Goal: Task Accomplishment & Management: Manage account settings

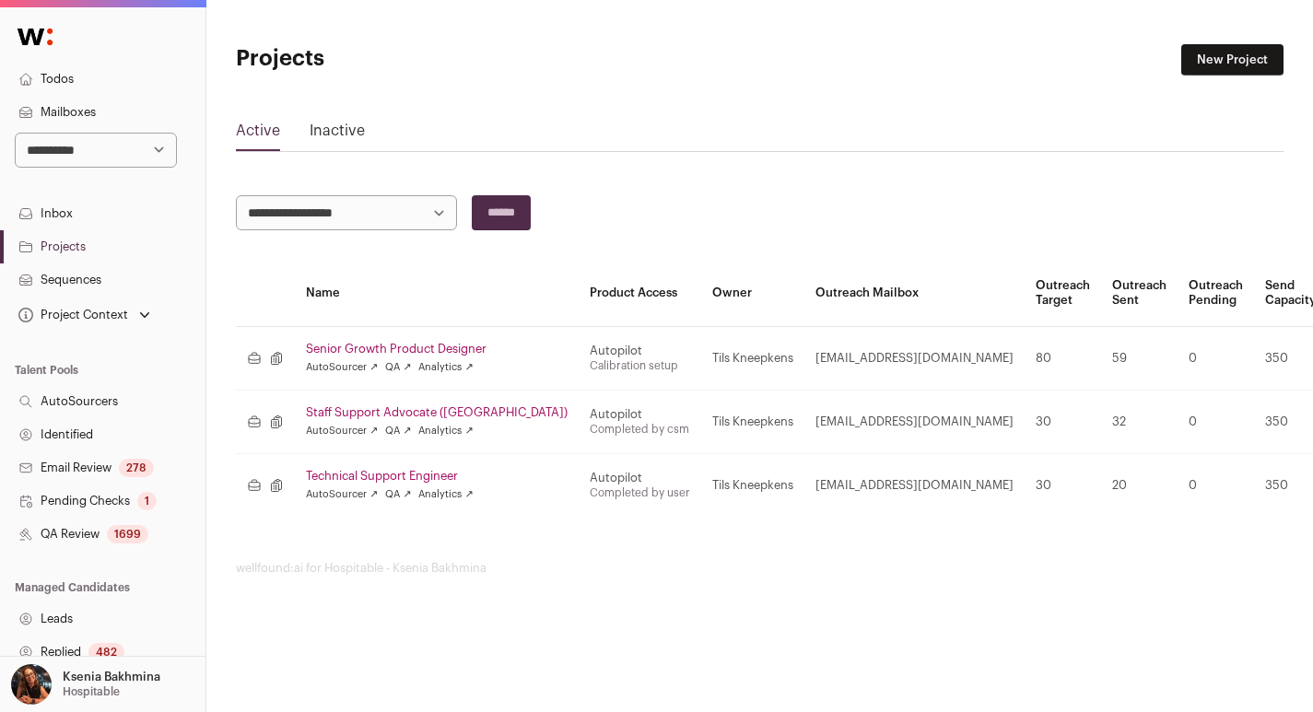
click at [87, 153] on select "**********" at bounding box center [96, 150] width 162 height 35
select select "*****"
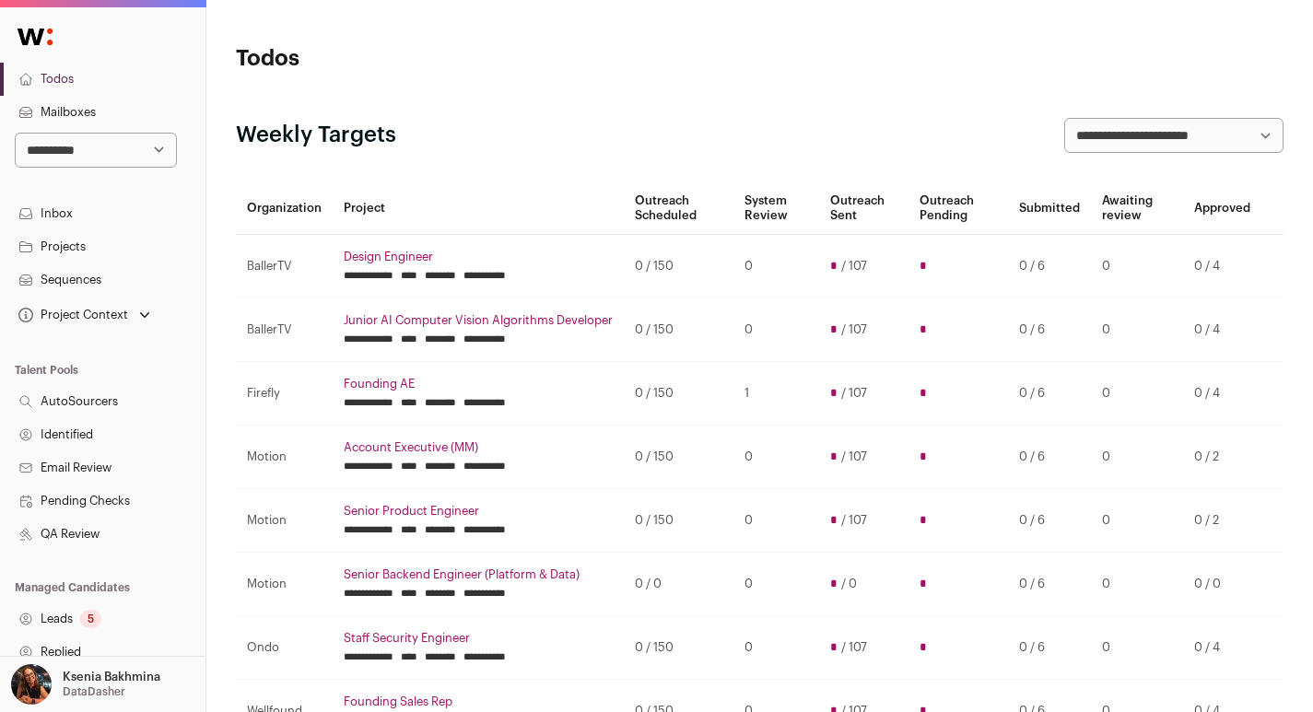
click at [76, 248] on link "Projects" at bounding box center [103, 246] width 206 height 33
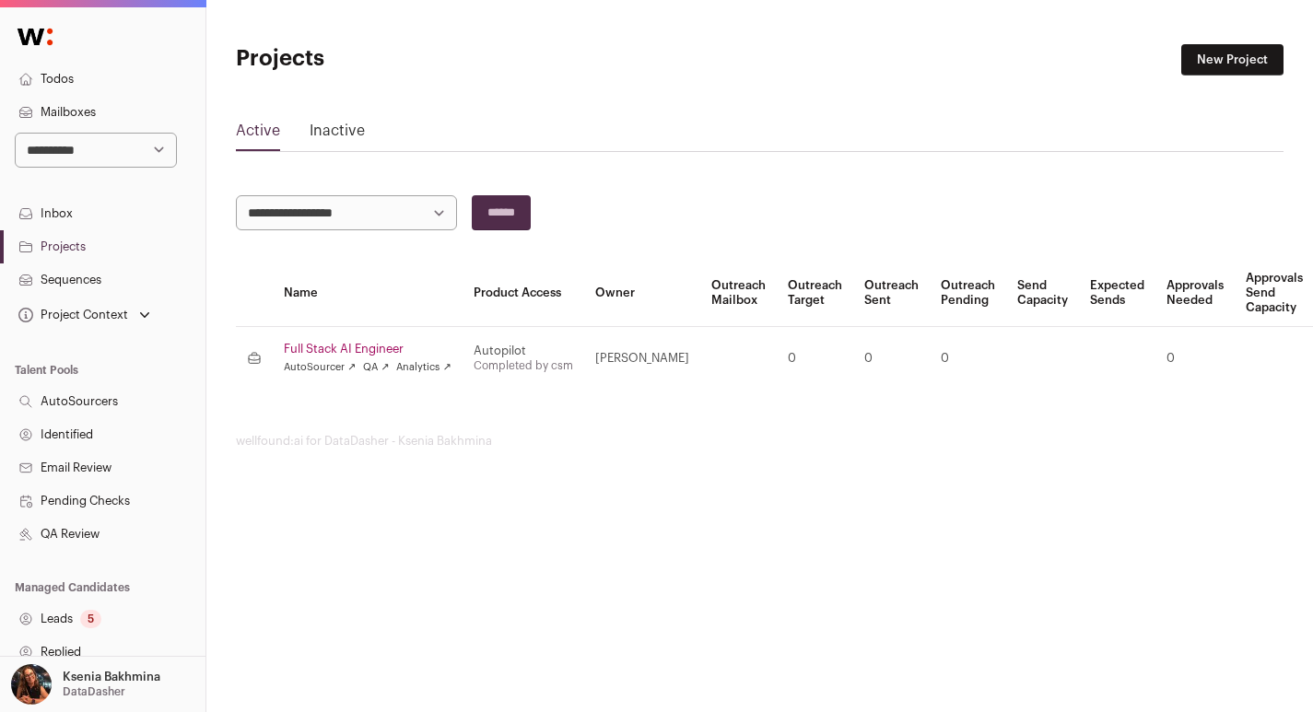
click at [361, 347] on link "Full Stack AI Engineer" at bounding box center [368, 349] width 168 height 15
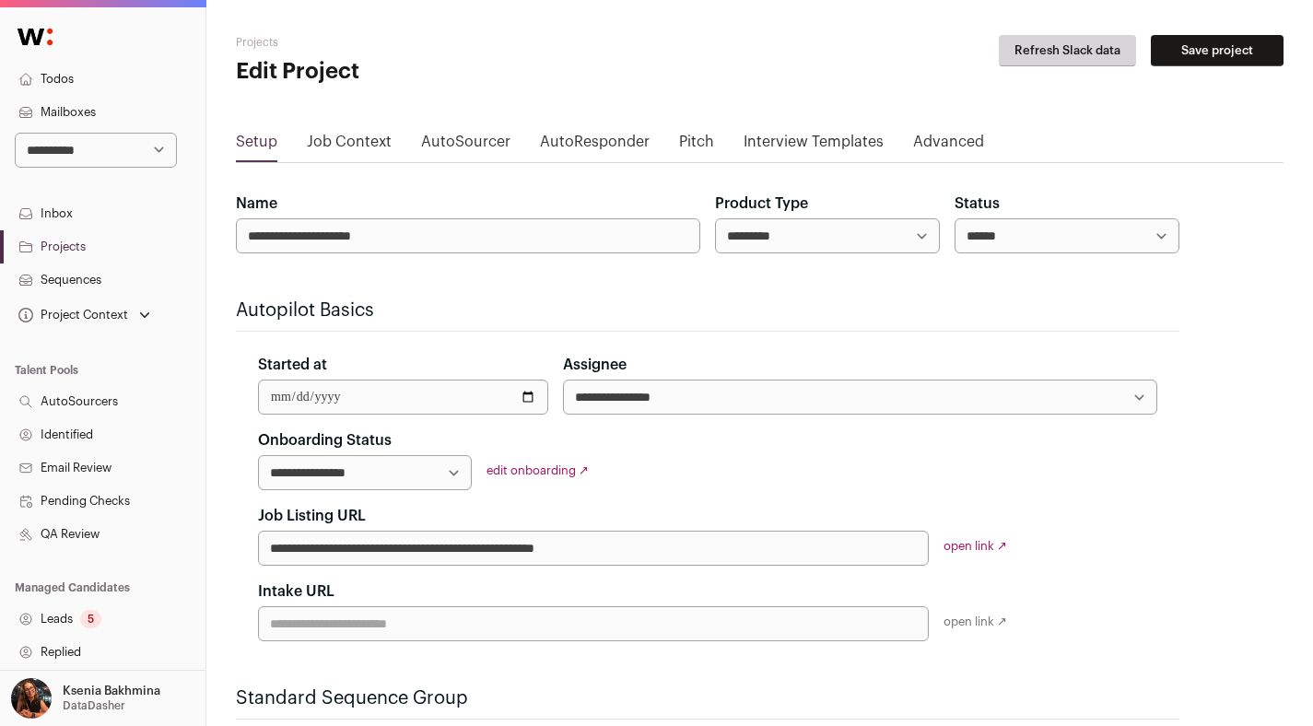
scroll to position [28, 0]
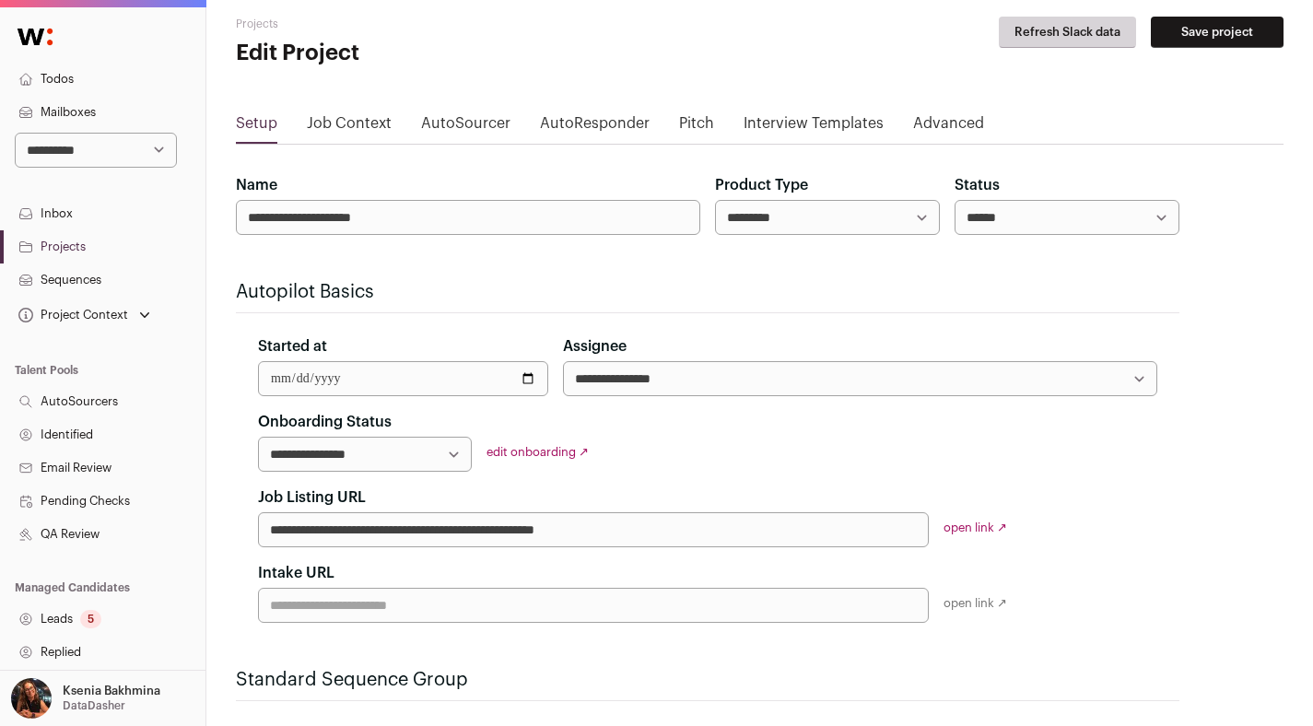
click at [538, 449] on link "edit onboarding ↗" at bounding box center [538, 452] width 102 height 12
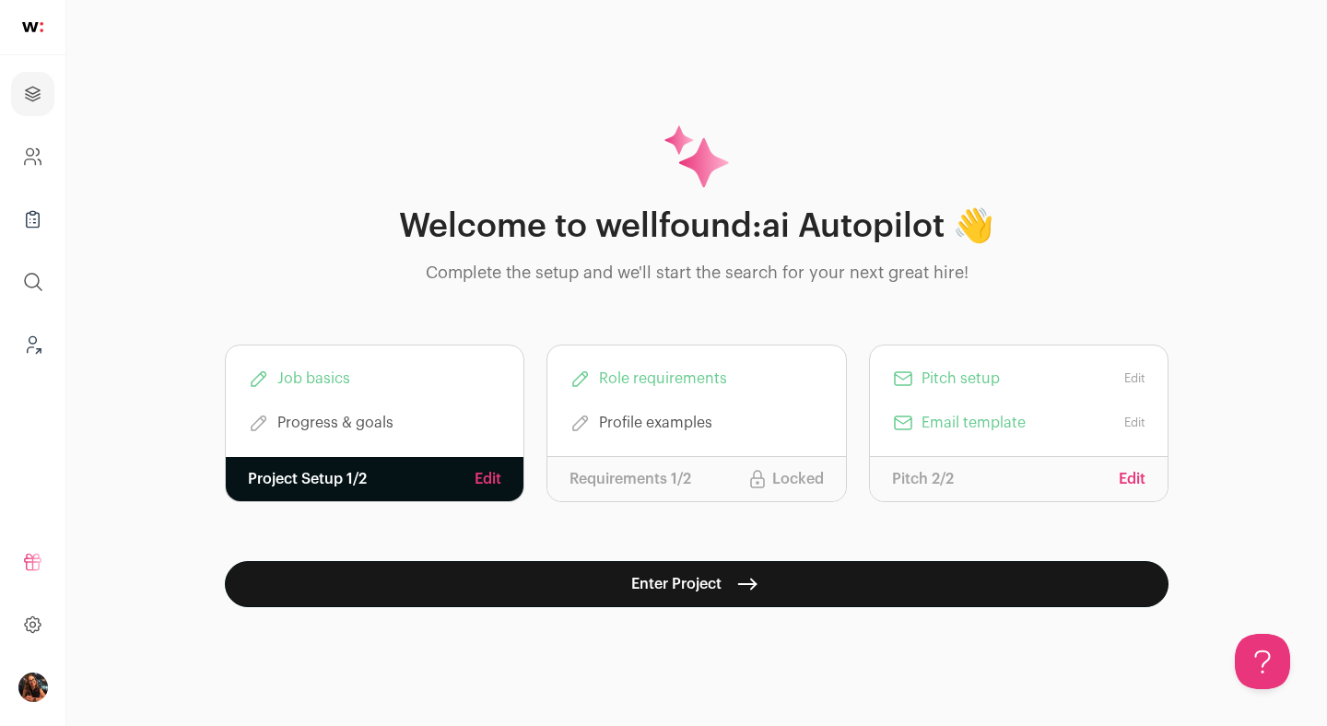
click at [503, 474] on footer "Project Setup 1/2 Edit" at bounding box center [375, 479] width 298 height 44
click at [495, 477] on link "Edit" at bounding box center [488, 479] width 27 height 22
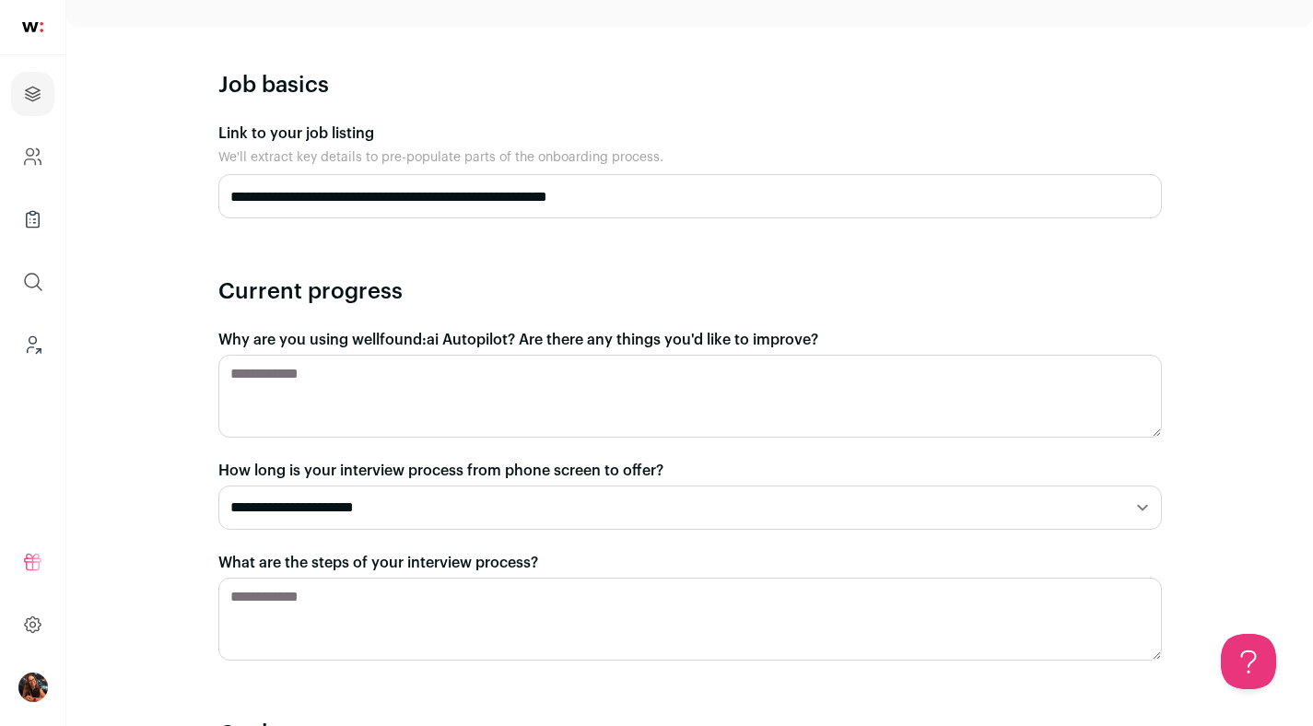
scroll to position [621, 0]
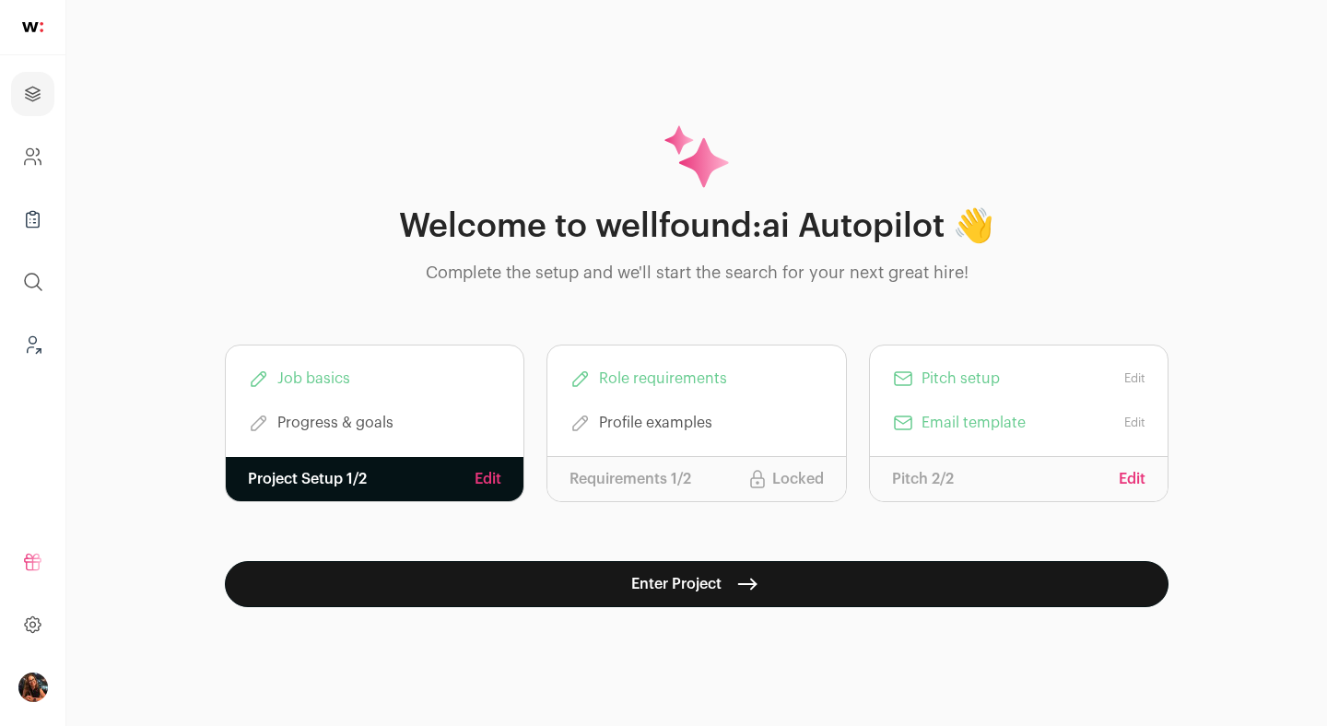
click at [700, 380] on span "Role requirements" at bounding box center [663, 379] width 128 height 22
click at [587, 373] on icon at bounding box center [581, 379] width 22 height 22
click at [580, 378] on icon at bounding box center [581, 379] width 22 height 22
click at [653, 475] on p "Requirements 1/2" at bounding box center [631, 479] width 122 height 22
click at [341, 431] on span "Progress & goals" at bounding box center [335, 423] width 116 height 22
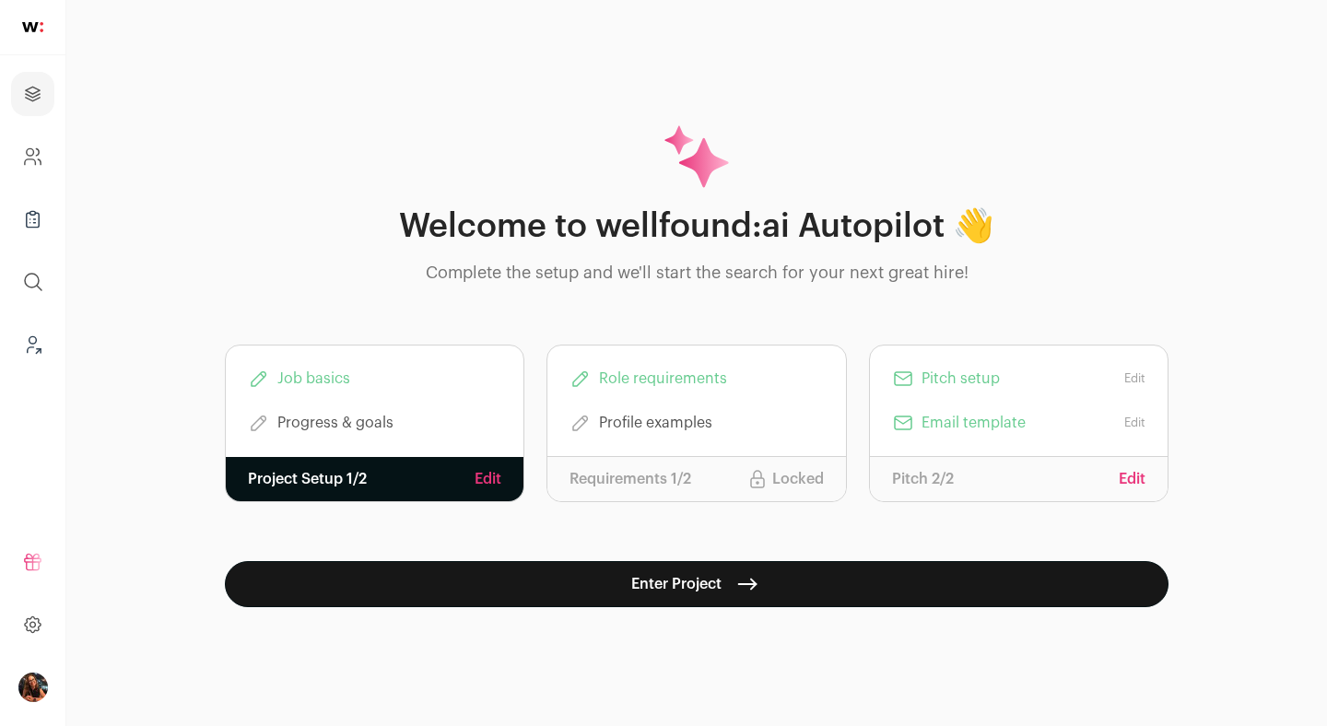
click at [488, 476] on link "Edit" at bounding box center [488, 479] width 27 height 22
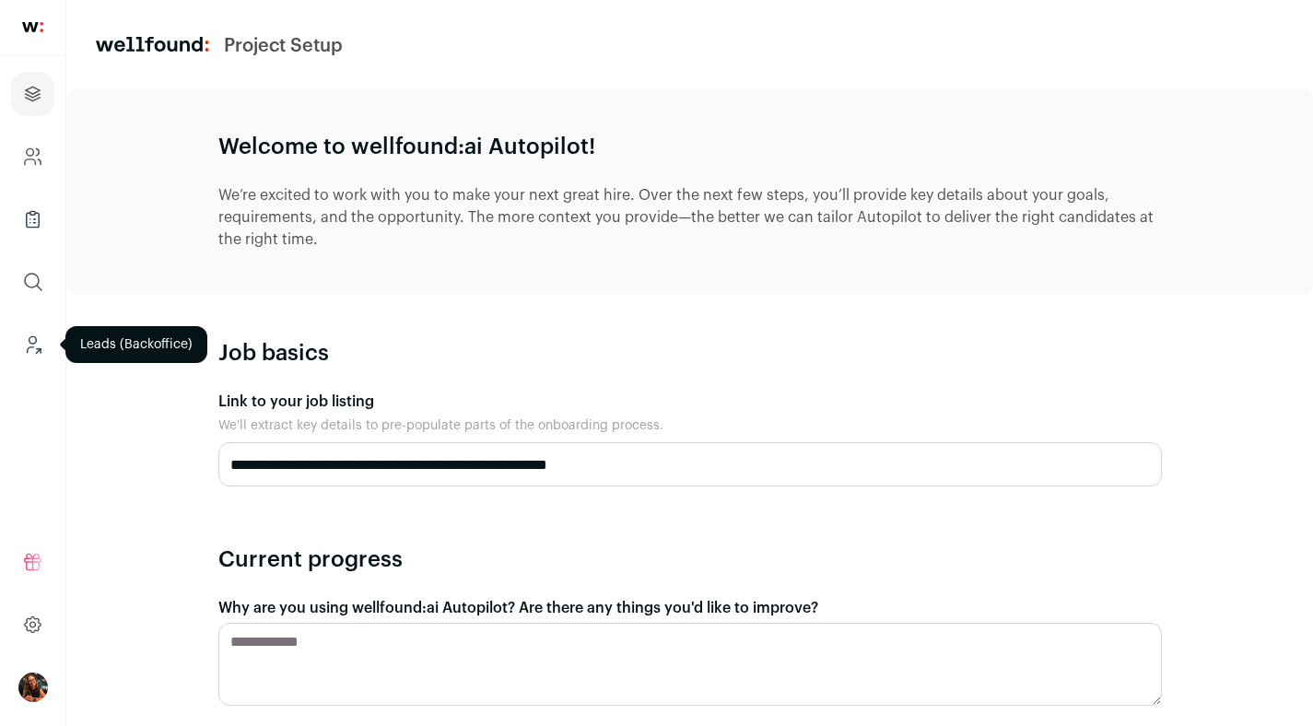
click at [30, 336] on icon "Leads (Backoffice)" at bounding box center [32, 339] width 7 height 7
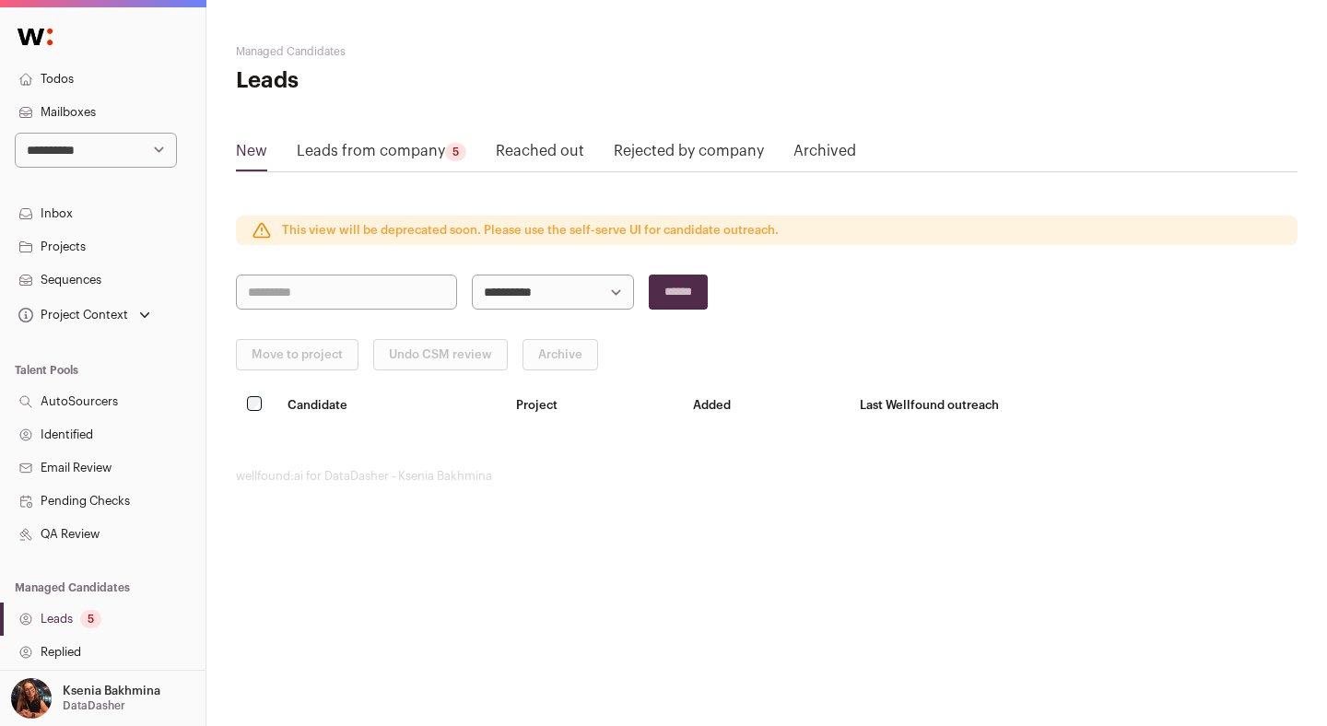
scroll to position [335, 0]
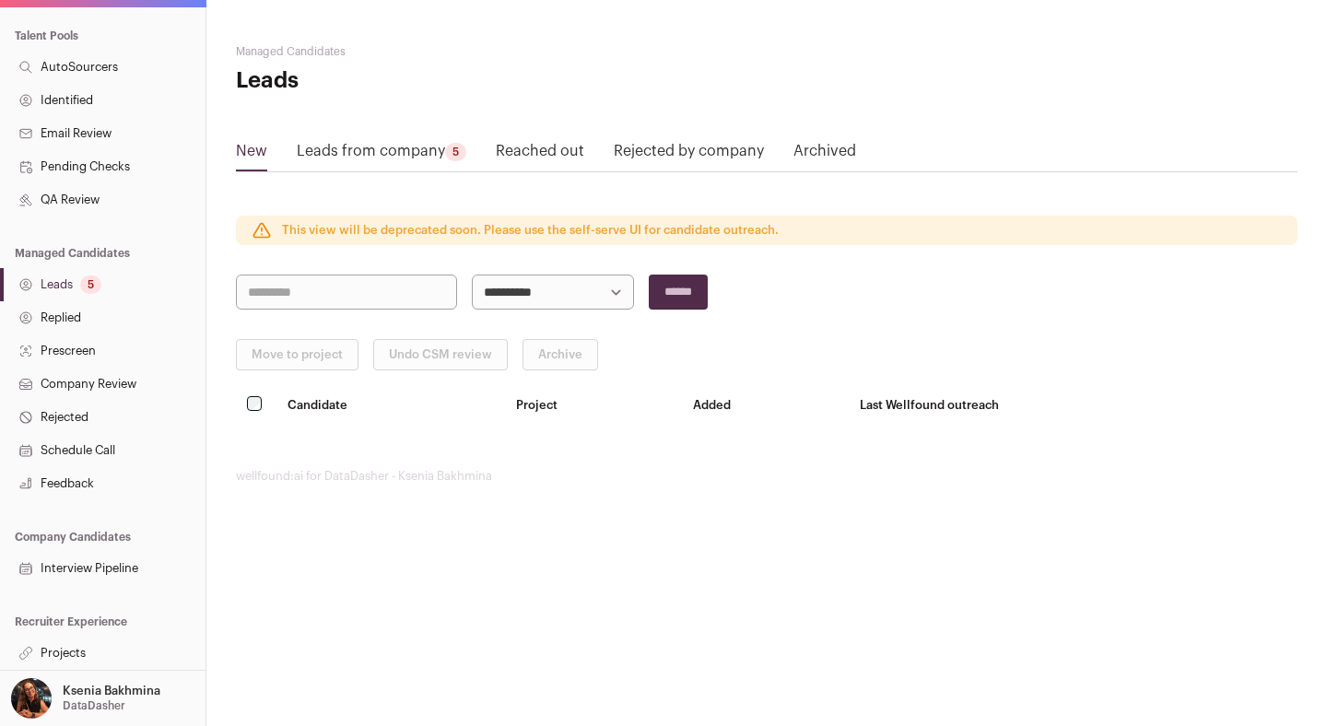
click at [78, 653] on link "Projects" at bounding box center [103, 653] width 206 height 33
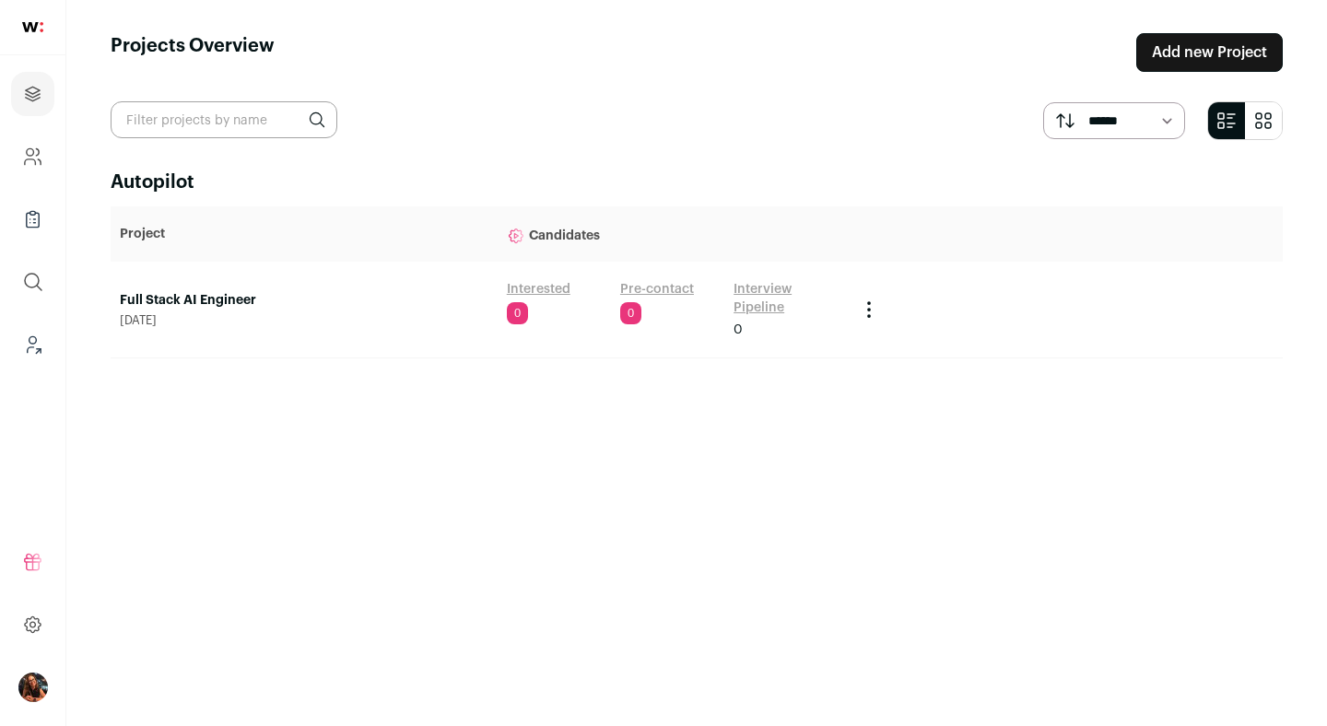
click at [182, 290] on td "Full Stack AI Engineer August 20, 2025" at bounding box center [304, 310] width 387 height 97
click at [182, 298] on link "Full Stack AI Engineer" at bounding box center [304, 300] width 369 height 18
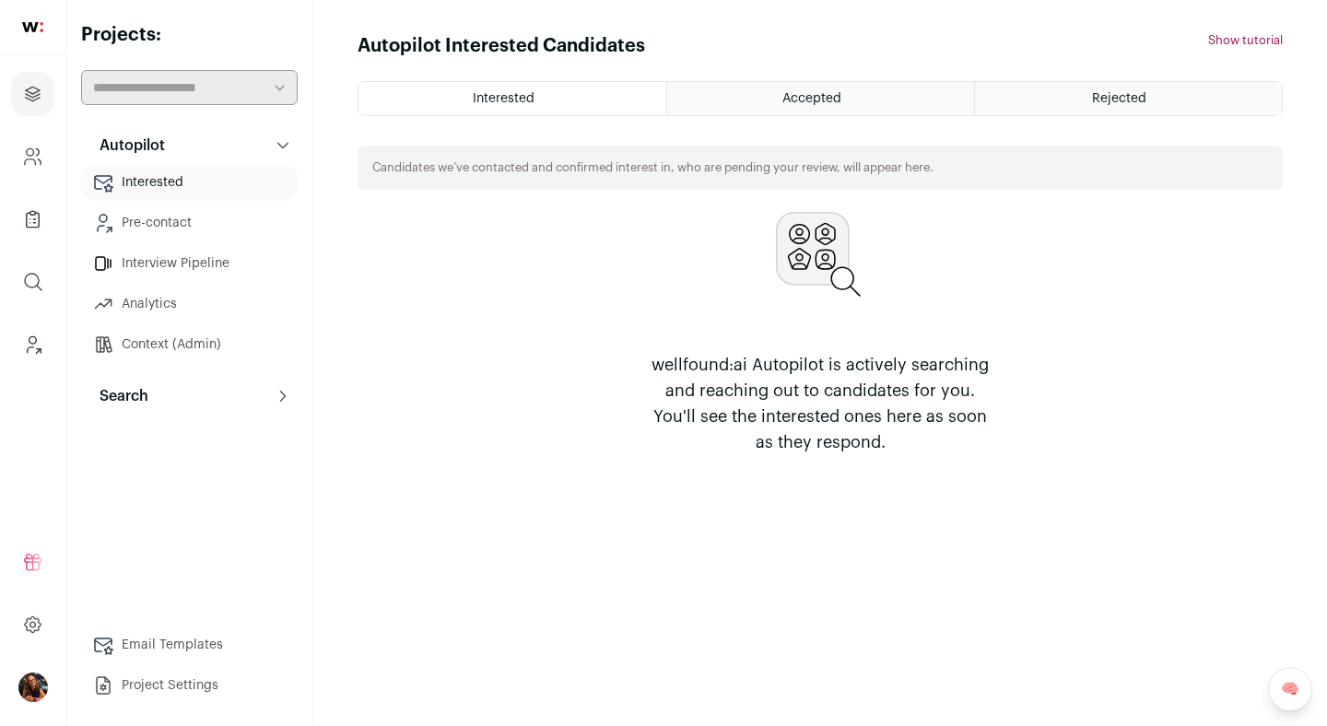
click at [181, 347] on link "Context (Admin)" at bounding box center [189, 344] width 217 height 37
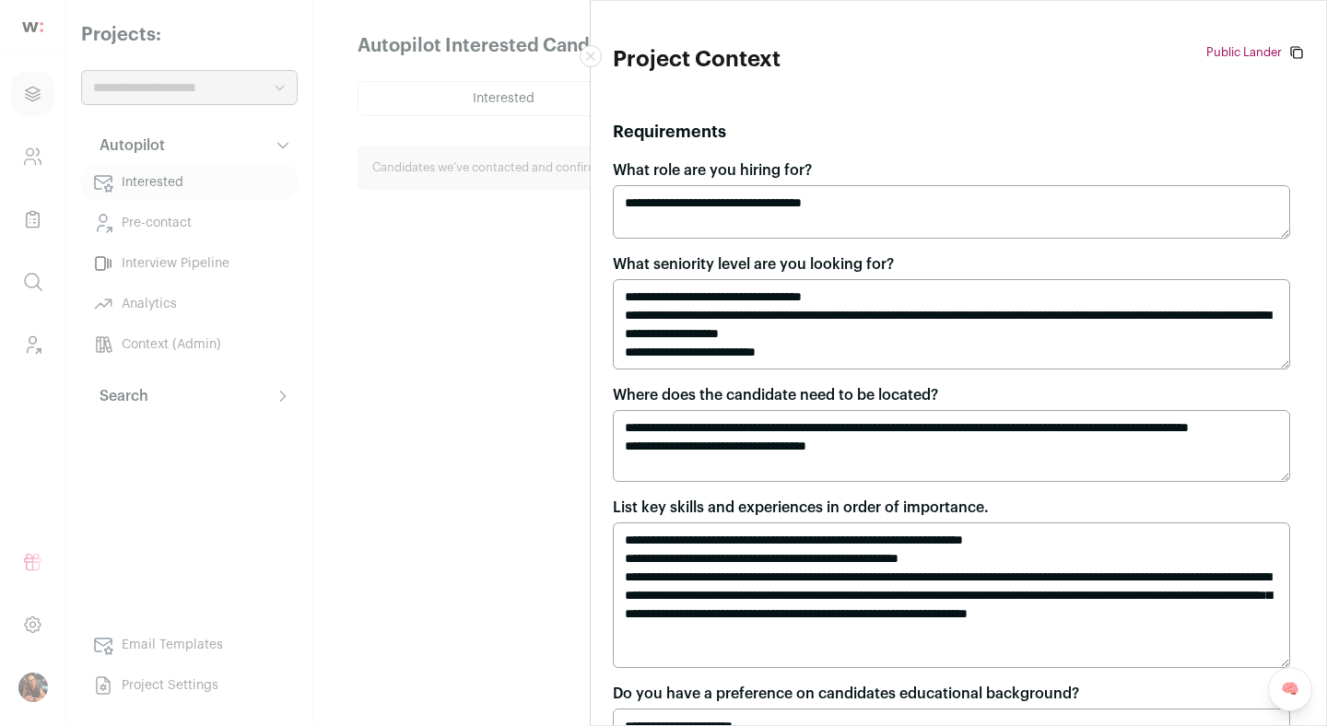
drag, startPoint x: 36, startPoint y: 127, endPoint x: 32, endPoint y: 91, distance: 36.1
click at [35, 127] on div "**********" at bounding box center [663, 363] width 1327 height 726
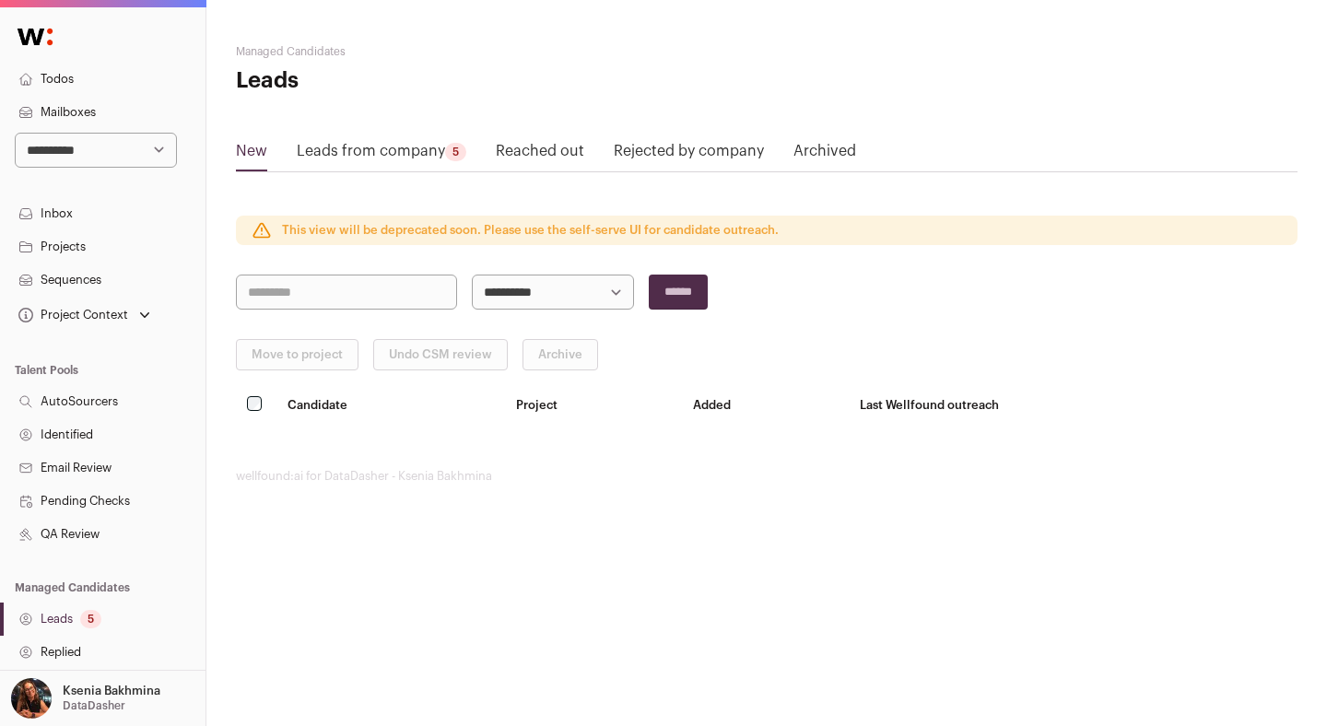
click at [85, 248] on link "Projects" at bounding box center [103, 246] width 206 height 33
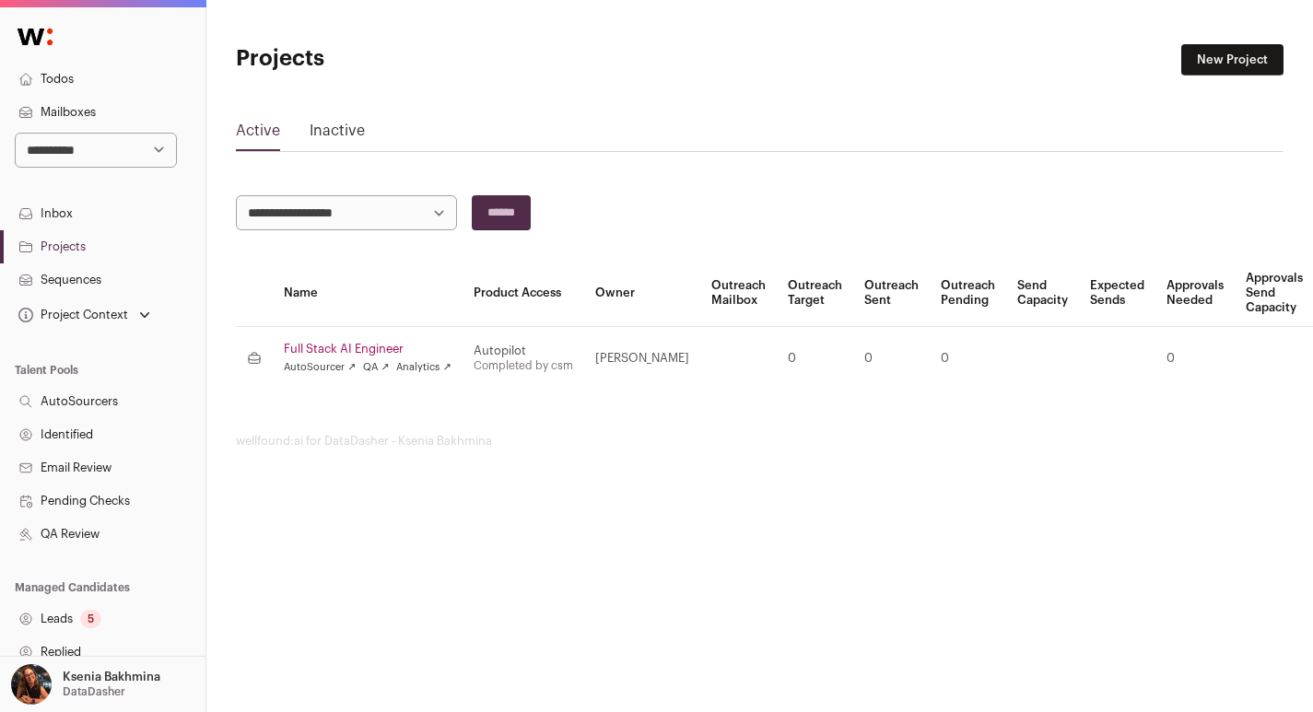
click at [343, 346] on link "Full Stack AI Engineer" at bounding box center [368, 349] width 168 height 15
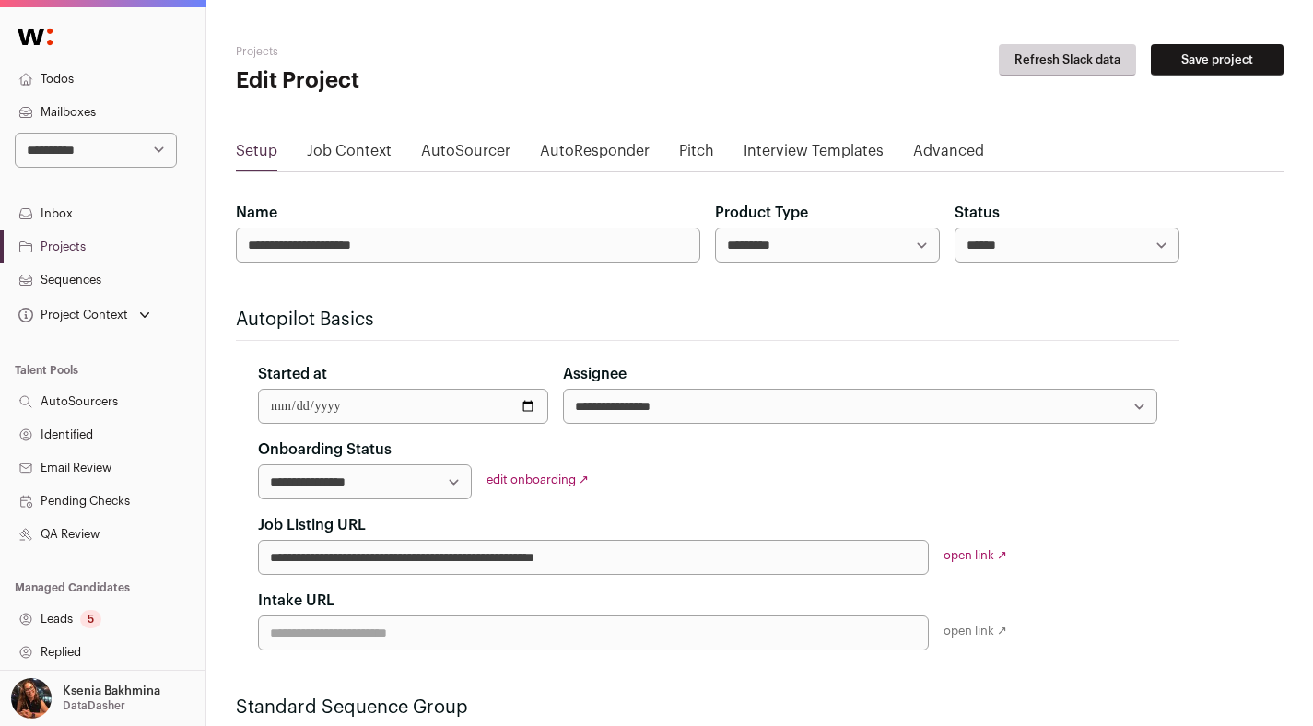
click at [556, 477] on link "edit onboarding ↗" at bounding box center [538, 480] width 102 height 12
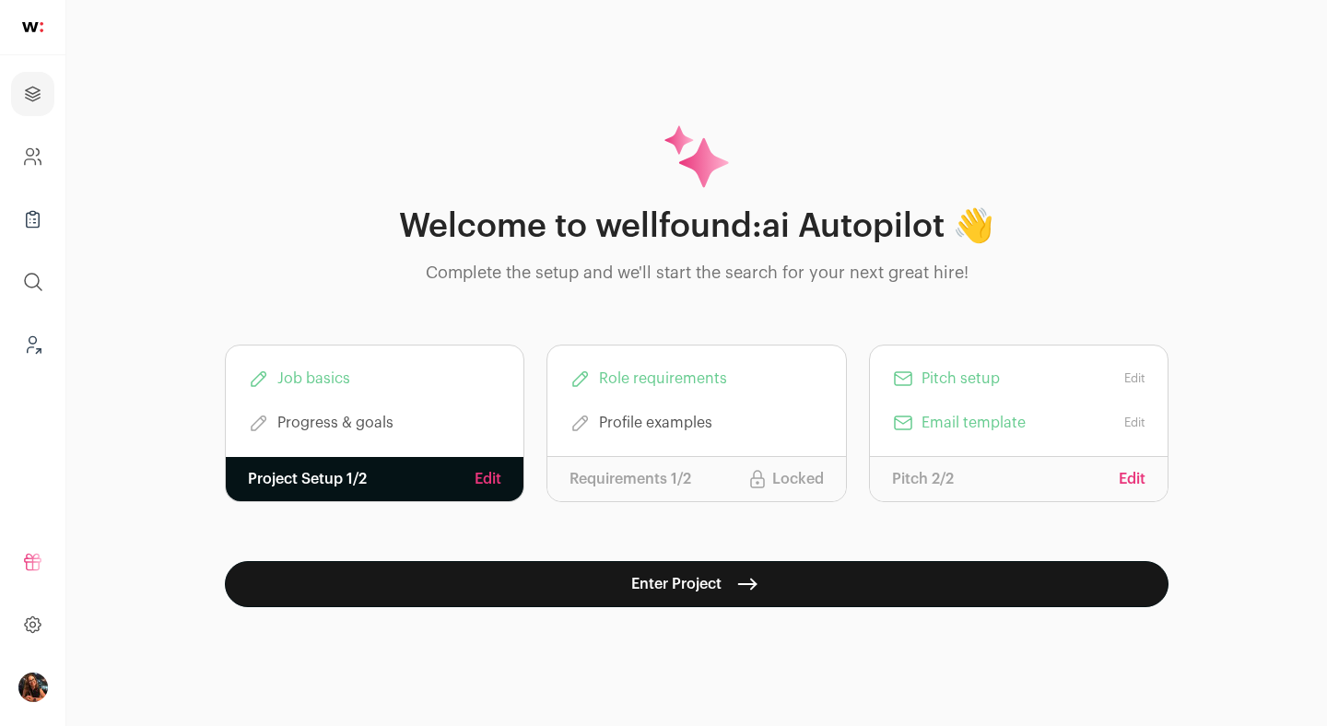
click at [487, 481] on link "Edit" at bounding box center [488, 479] width 27 height 22
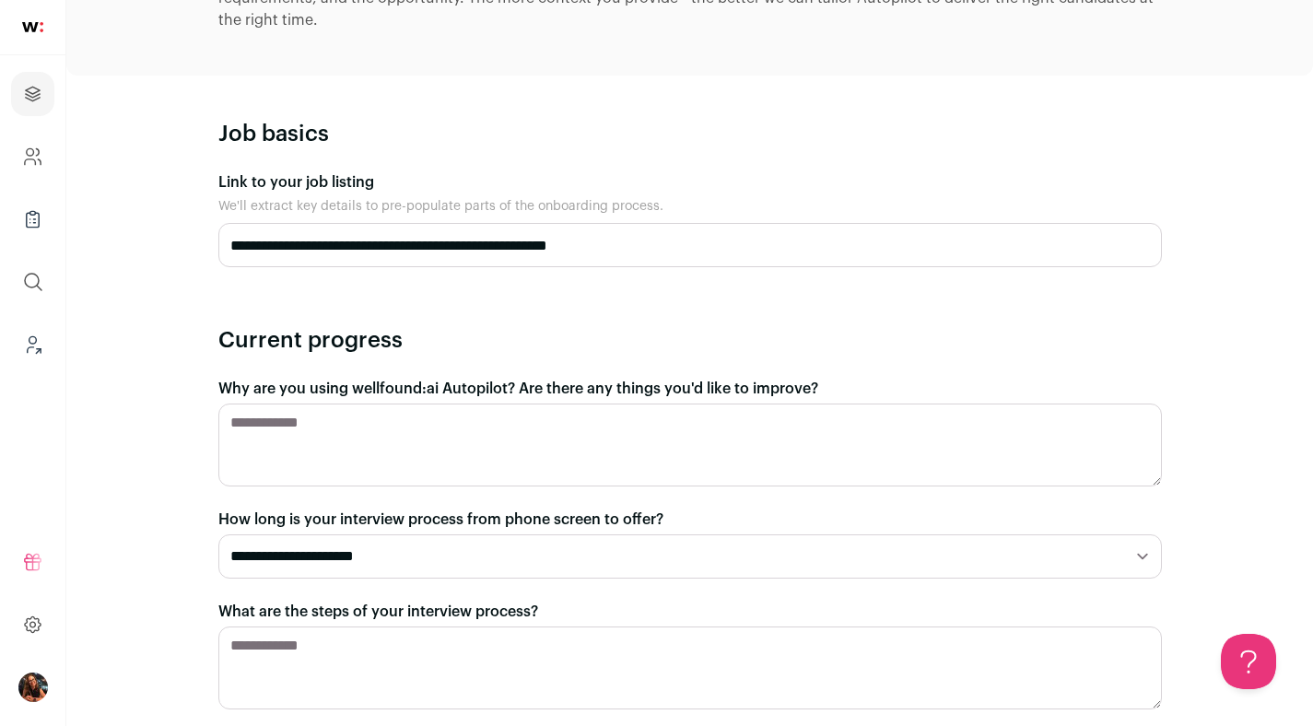
scroll to position [602, 0]
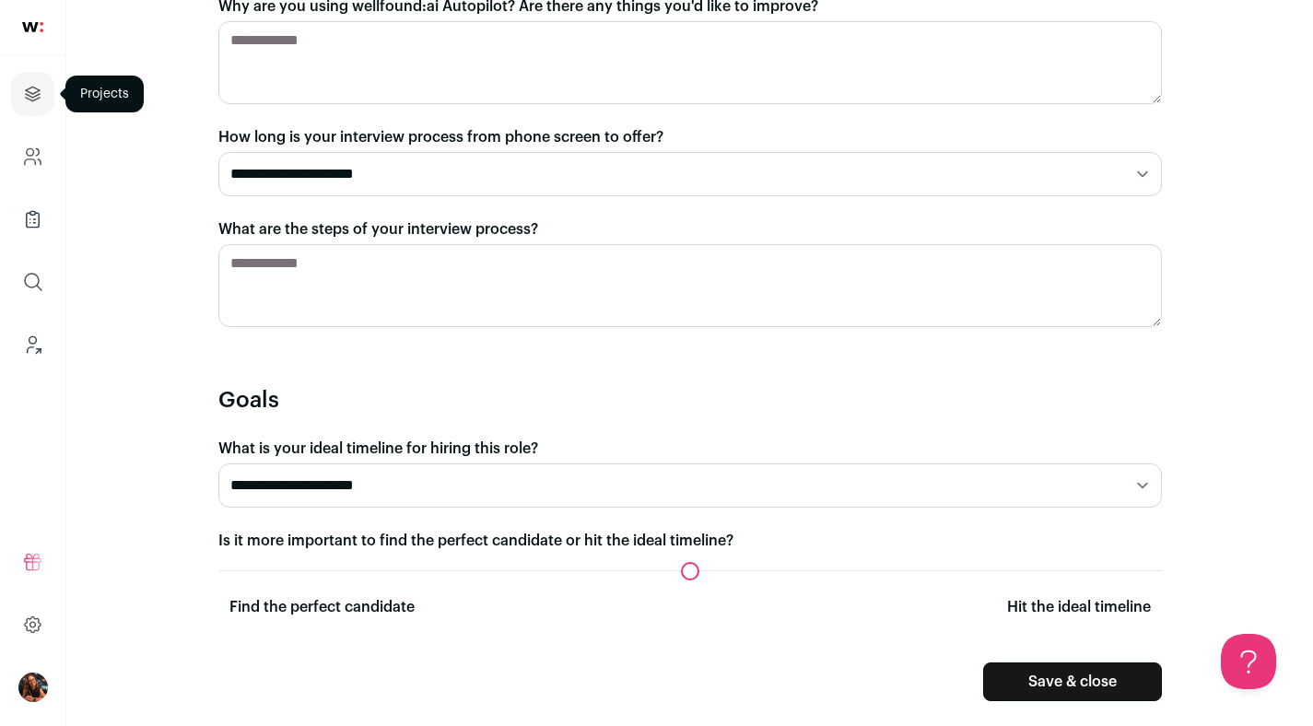
click at [36, 100] on icon "Projects" at bounding box center [32, 94] width 21 height 22
click at [35, 91] on icon "Projects" at bounding box center [32, 94] width 21 height 22
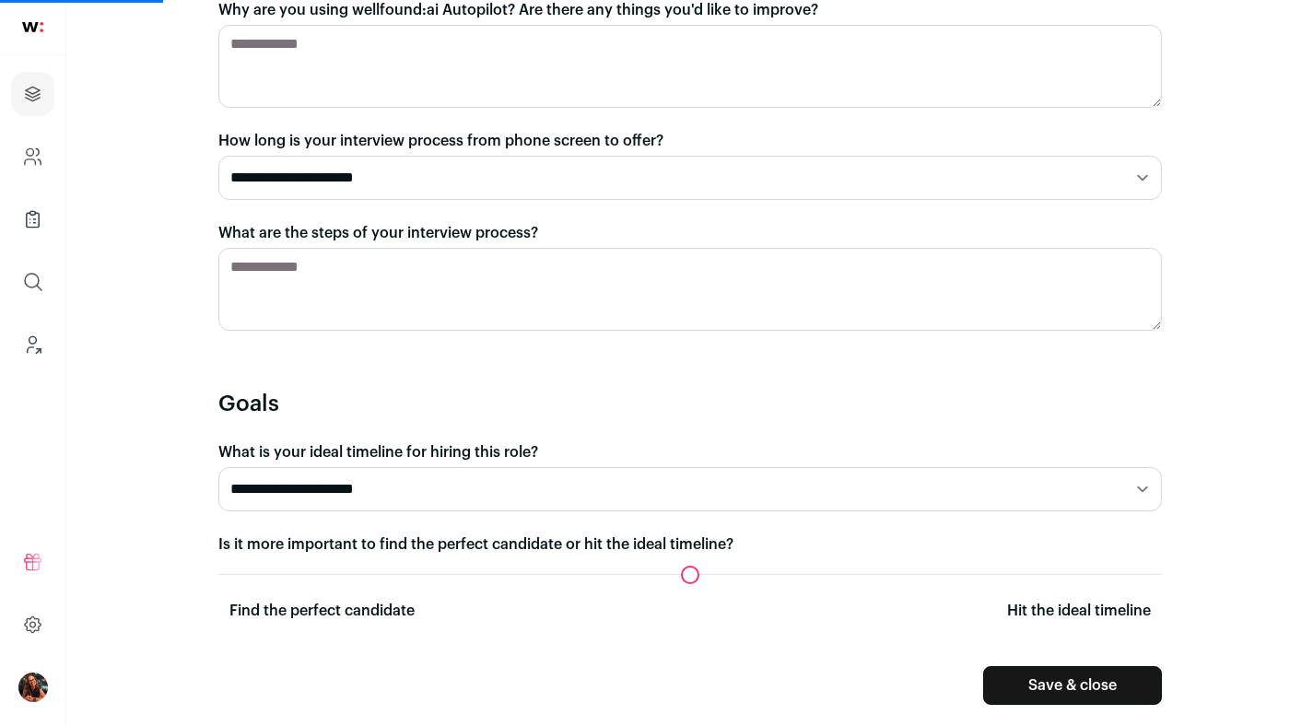
scroll to position [598, 0]
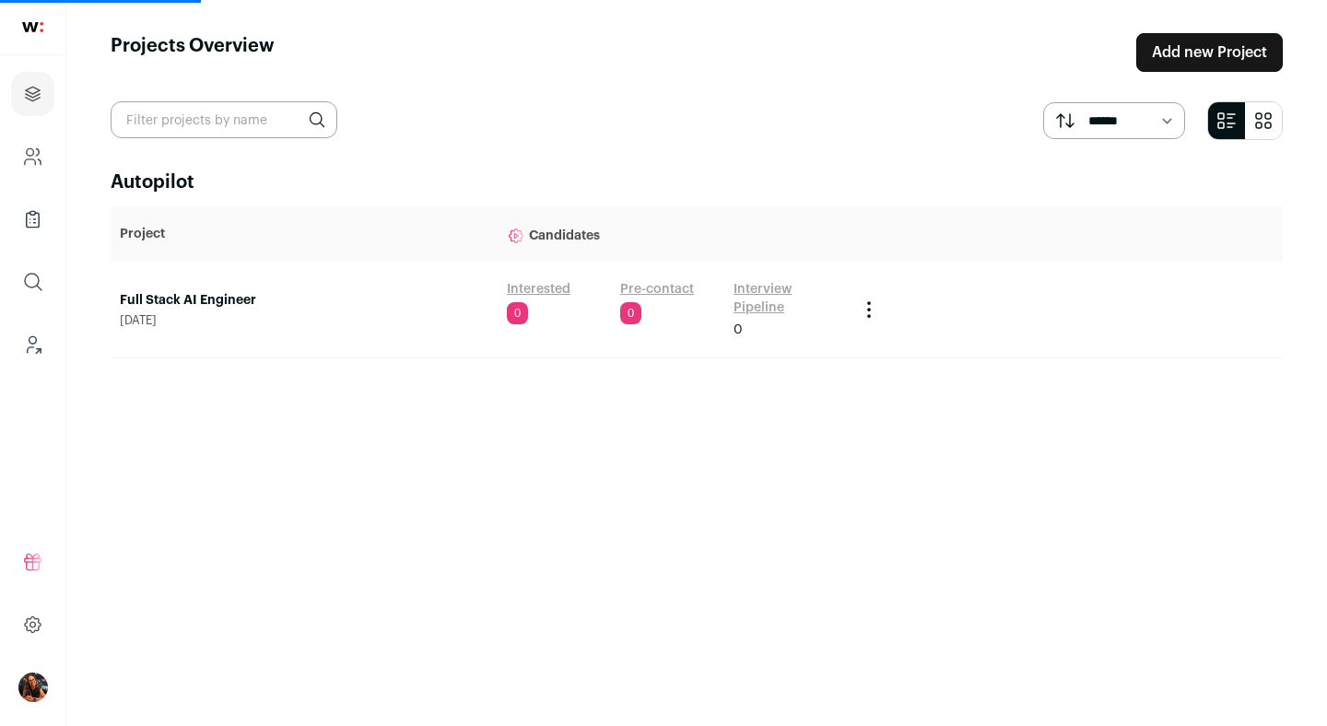
click at [194, 297] on link "Full Stack AI Engineer" at bounding box center [304, 300] width 369 height 18
click at [171, 296] on link "Full Stack AI Engineer" at bounding box center [304, 300] width 369 height 18
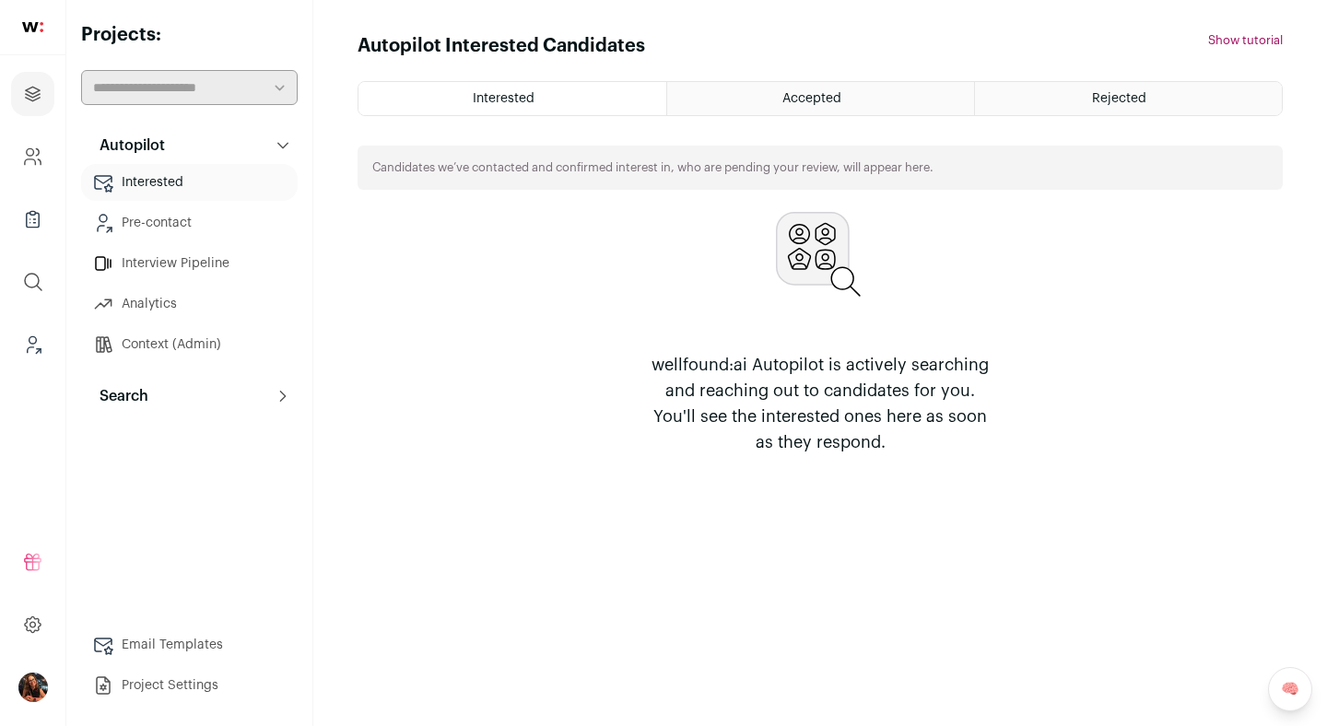
click at [183, 354] on link "Context (Admin)" at bounding box center [189, 344] width 217 height 37
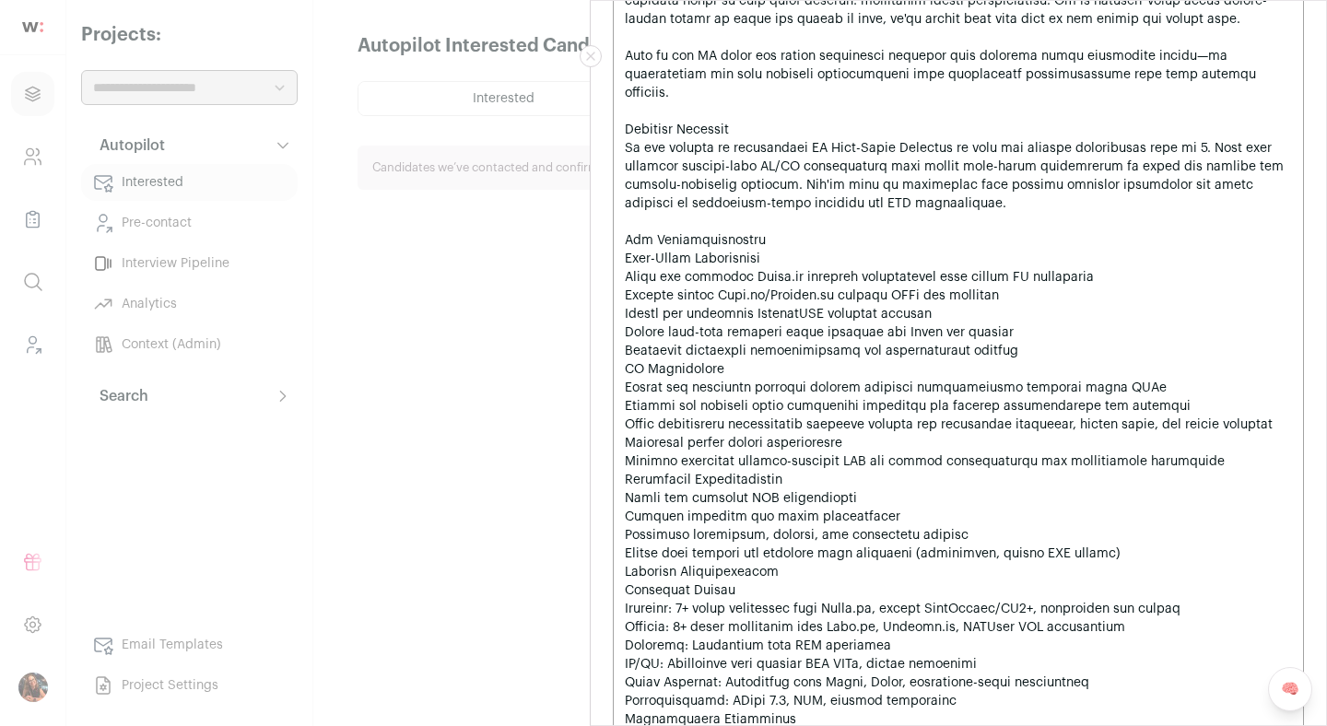
scroll to position [2588, 0]
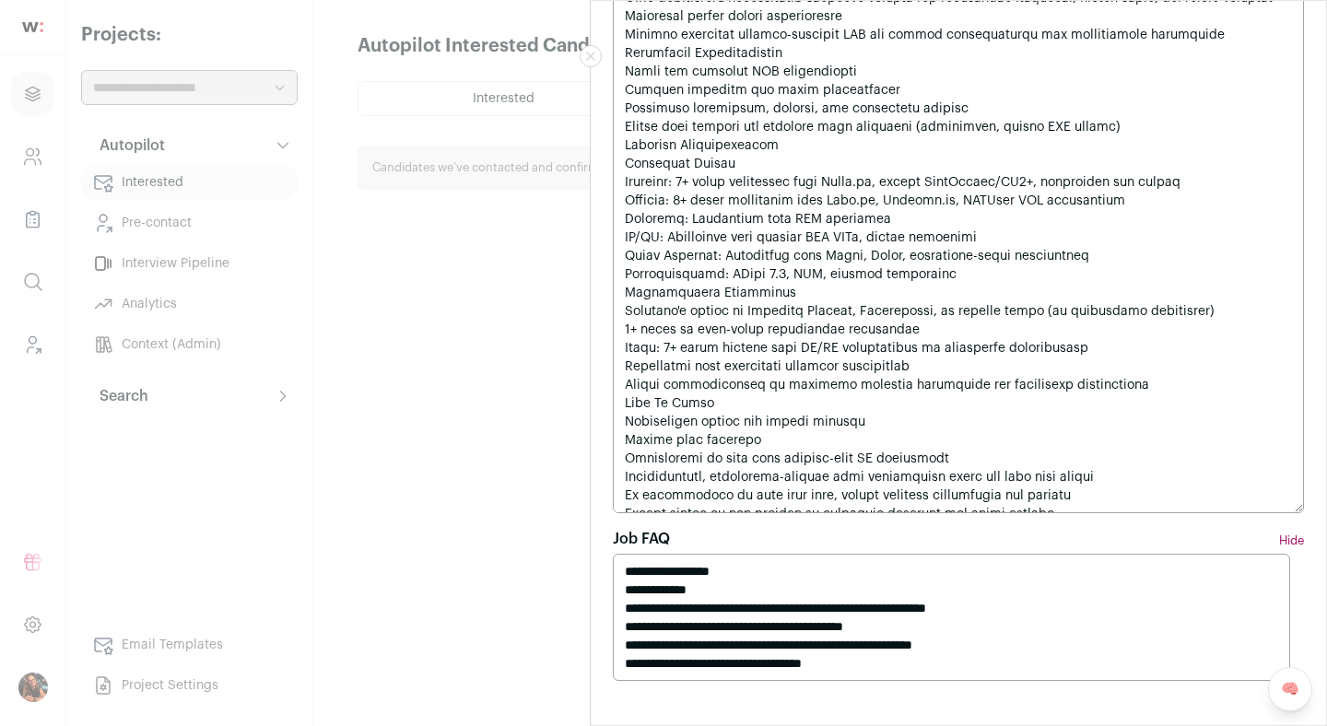
drag, startPoint x: 629, startPoint y: 574, endPoint x: 838, endPoint y: 675, distance: 231.3
click at [838, 675] on textarea "**********" at bounding box center [951, 617] width 677 height 127
click at [853, 666] on textarea "**********" at bounding box center [951, 617] width 677 height 127
drag, startPoint x: 865, startPoint y: 665, endPoint x: 618, endPoint y: 571, distance: 263.4
click at [618, 571] on textarea "**********" at bounding box center [951, 617] width 677 height 127
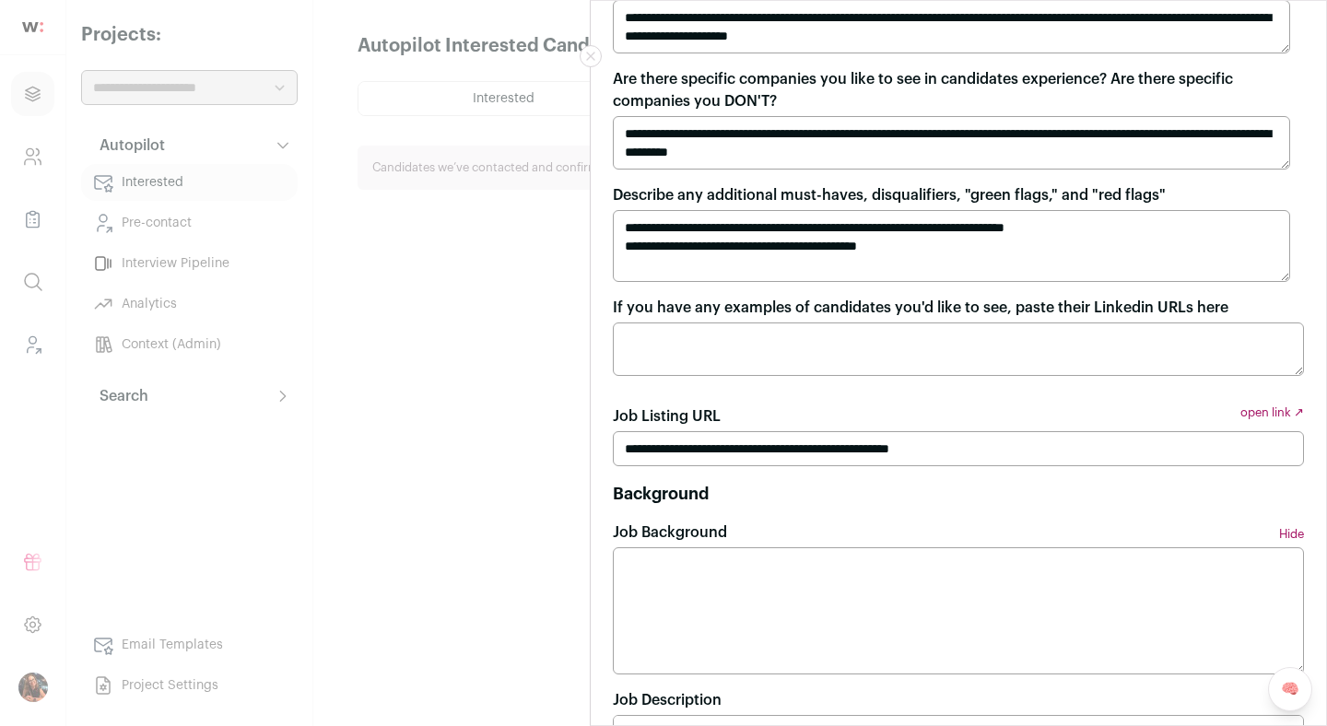
scroll to position [1448, 0]
